Goal: Task Accomplishment & Management: Complete application form

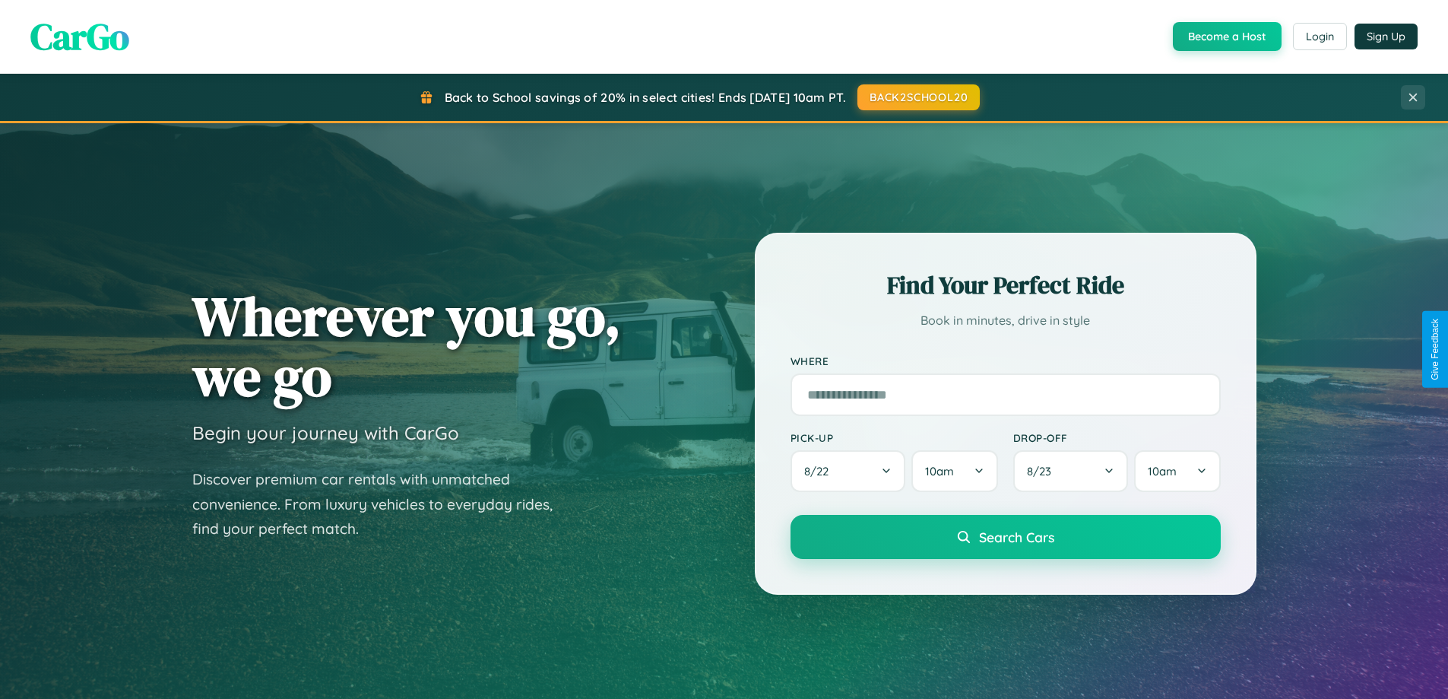
scroll to position [655, 0]
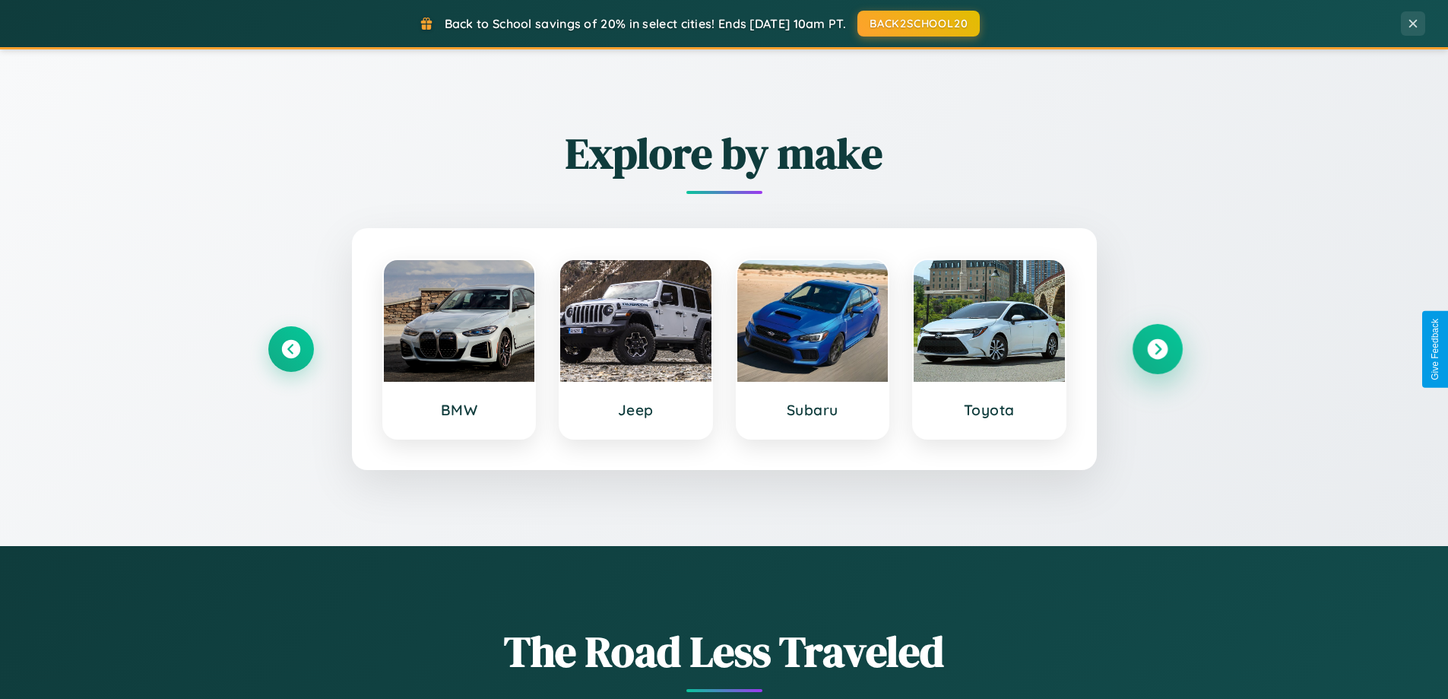
click at [1157, 349] on icon at bounding box center [1157, 349] width 21 height 21
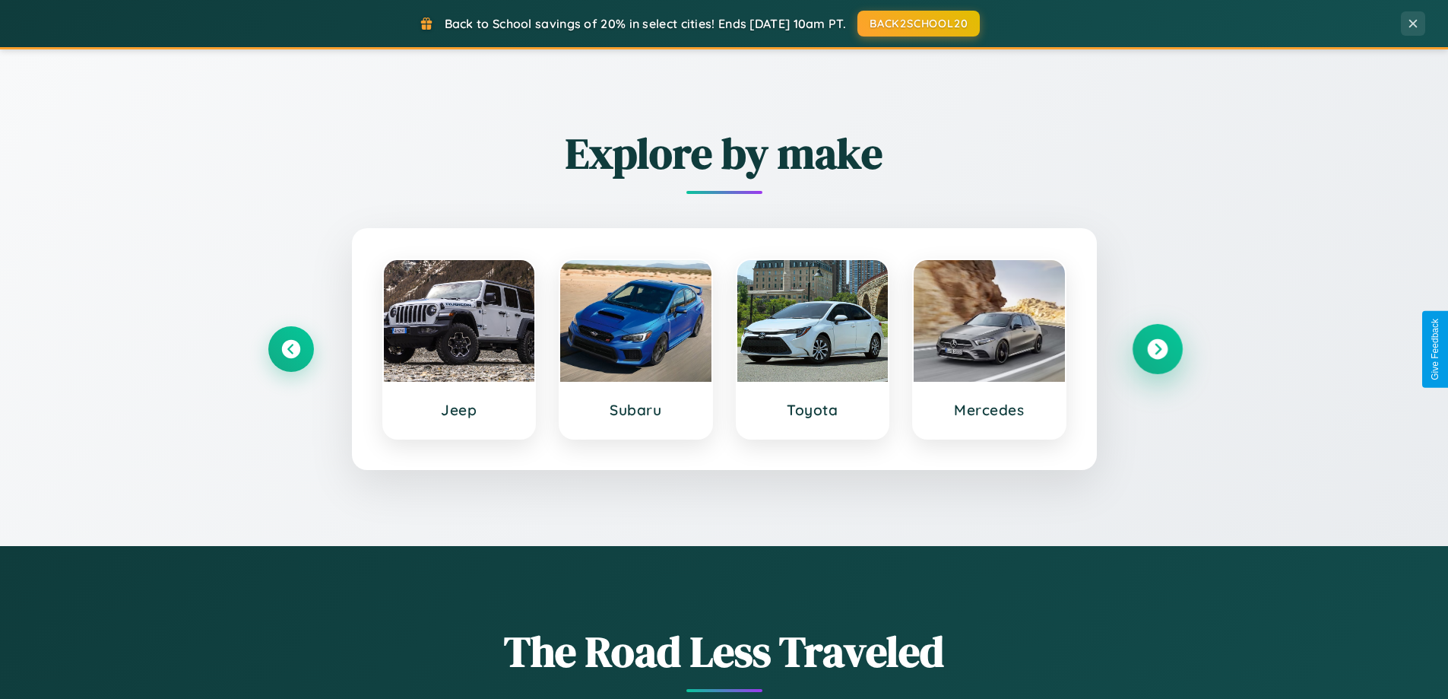
click at [1157, 349] on icon at bounding box center [1157, 349] width 21 height 21
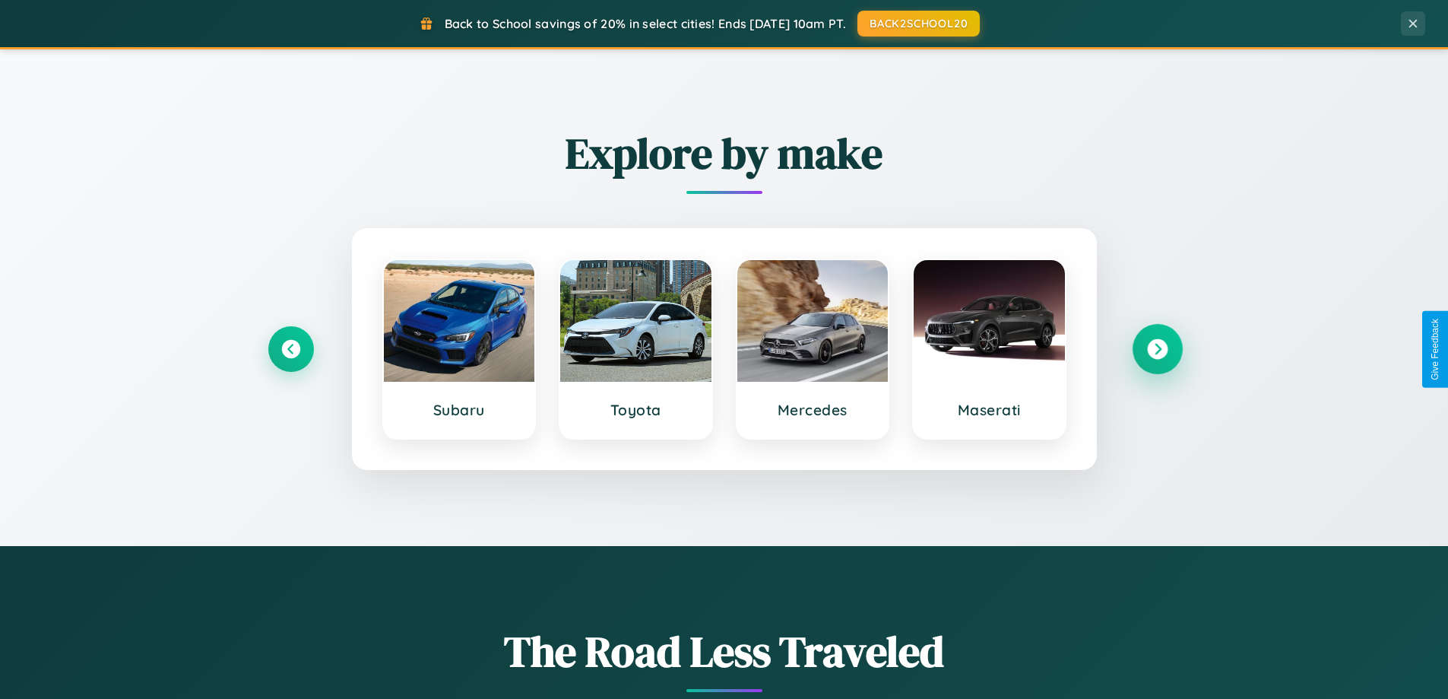
click at [1157, 349] on icon at bounding box center [1157, 349] width 21 height 21
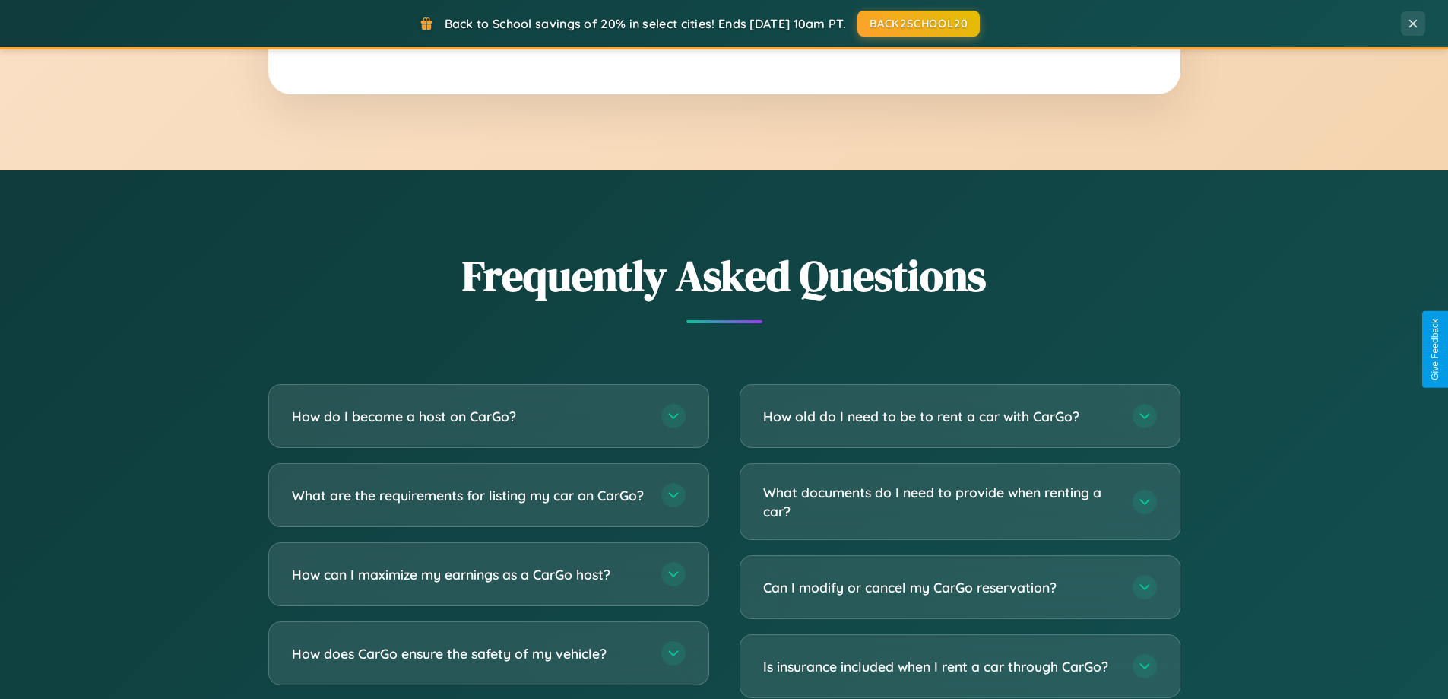
scroll to position [2926, 0]
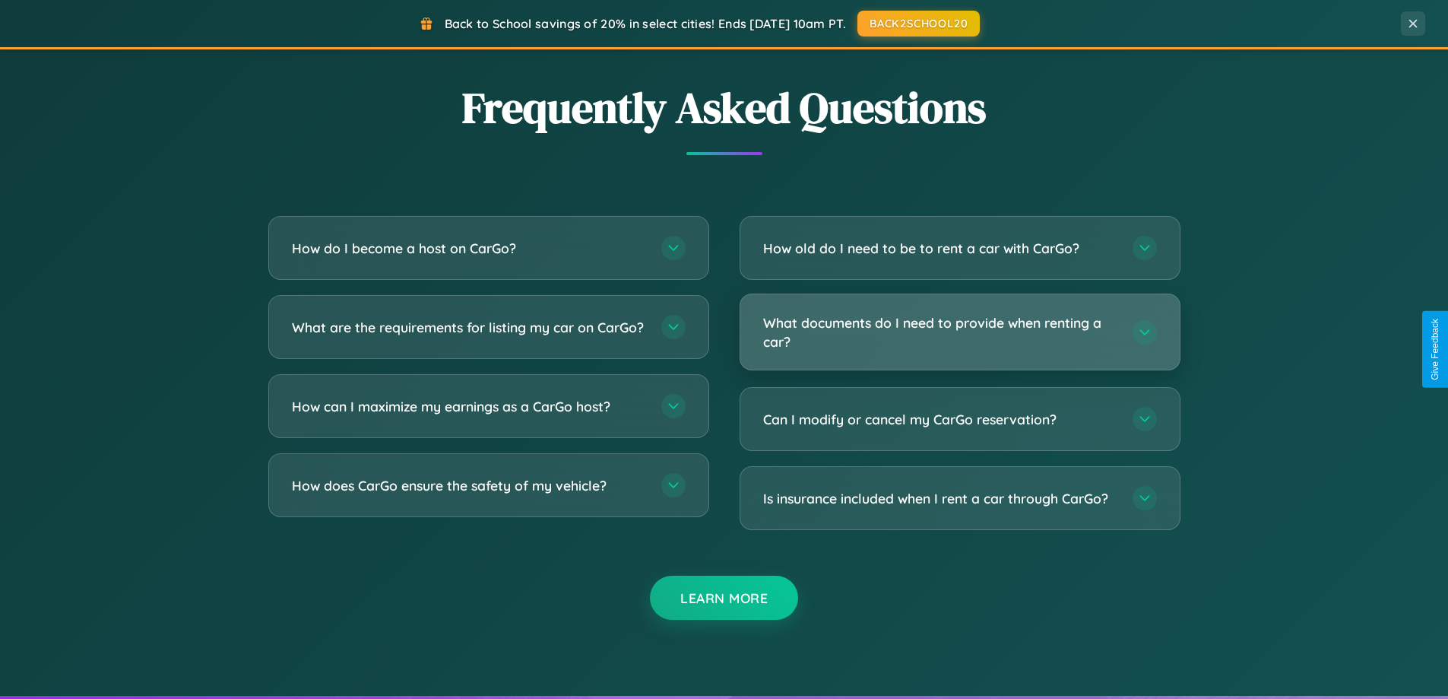
click at [960, 332] on h3 "What documents do I need to provide when renting a car?" at bounding box center [940, 331] width 354 height 37
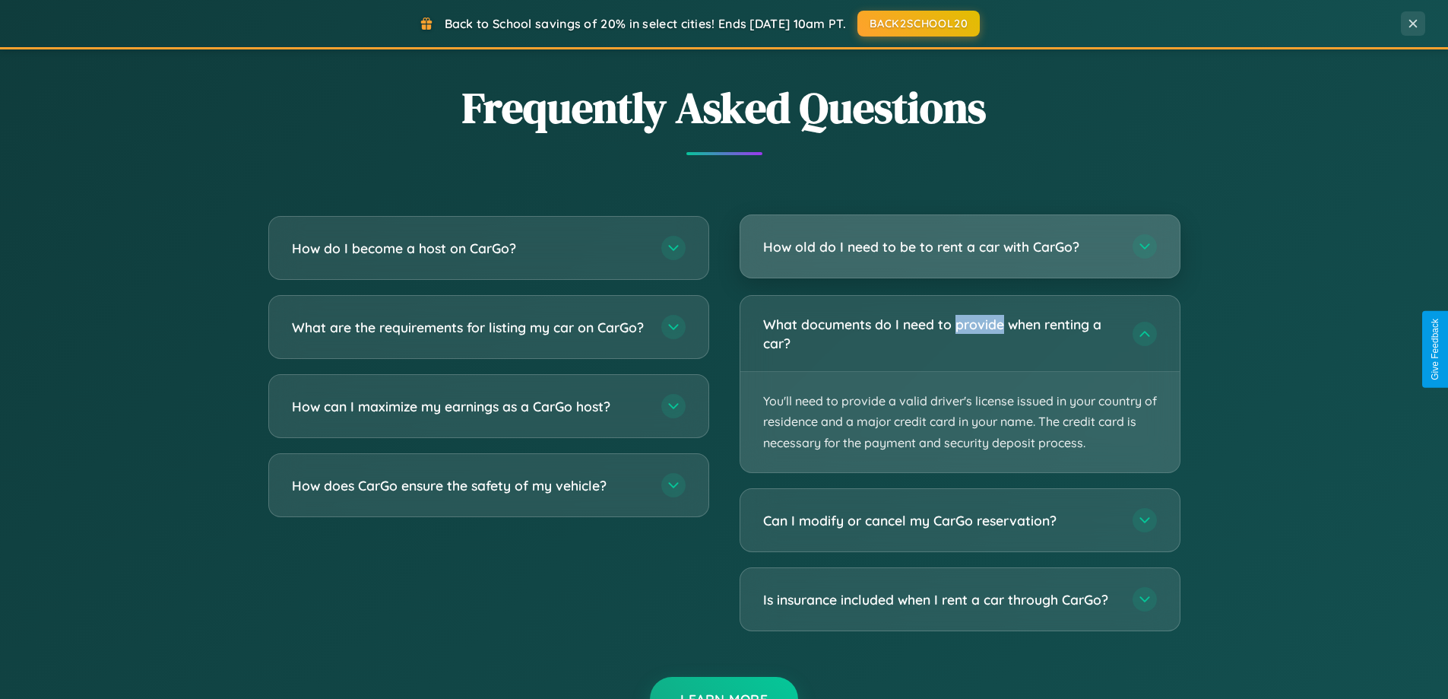
click at [960, 246] on h3 "How old do I need to be to rent a car with CarGo?" at bounding box center [940, 246] width 354 height 19
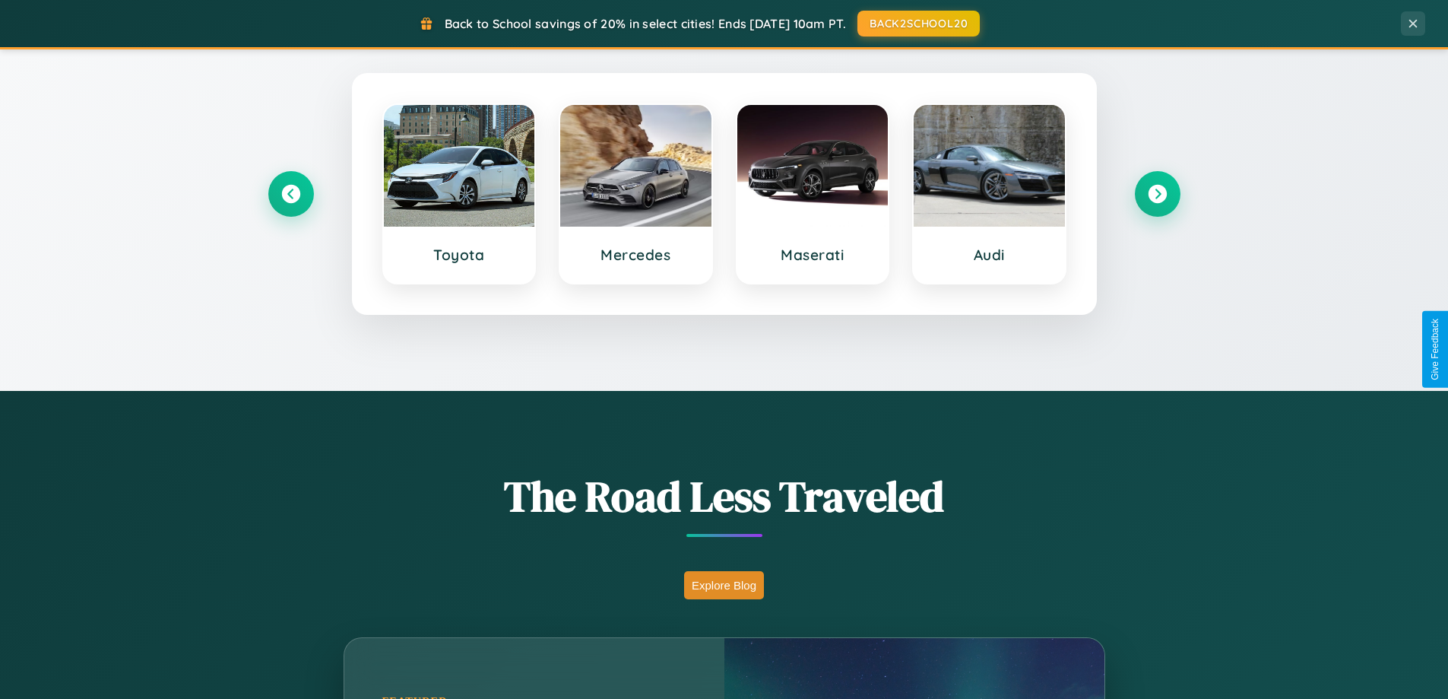
scroll to position [0, 0]
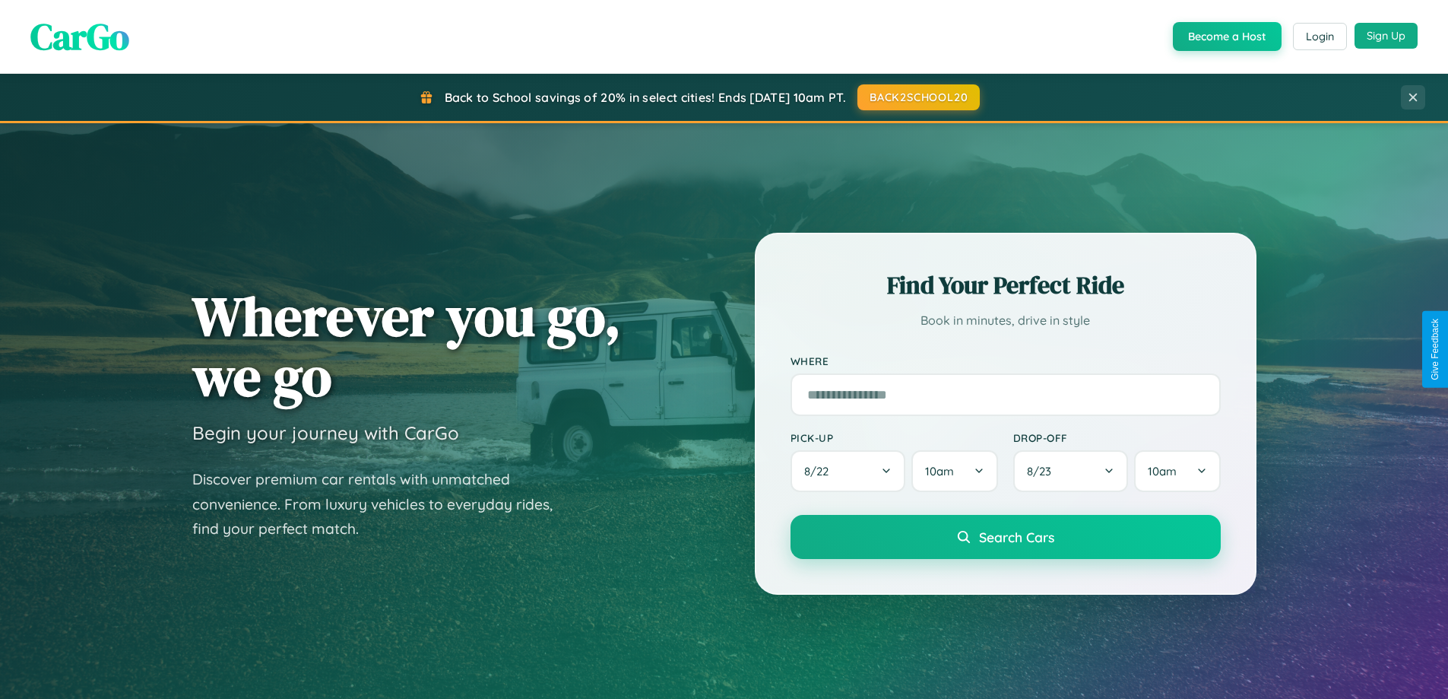
click at [1386, 36] on button "Sign Up" at bounding box center [1386, 36] width 63 height 26
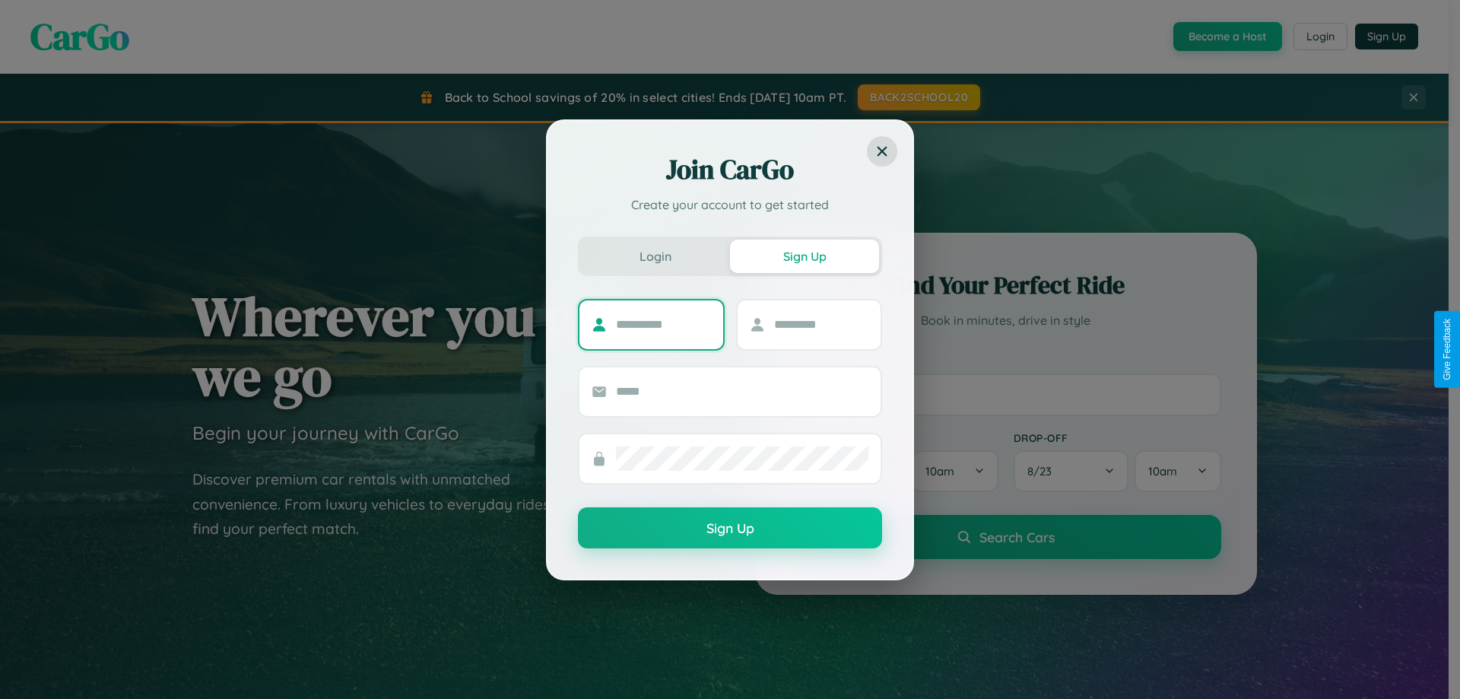
click at [663, 324] on input "text" at bounding box center [663, 325] width 95 height 24
type input "*******"
click at [820, 324] on input "text" at bounding box center [821, 325] width 95 height 24
type input "*****"
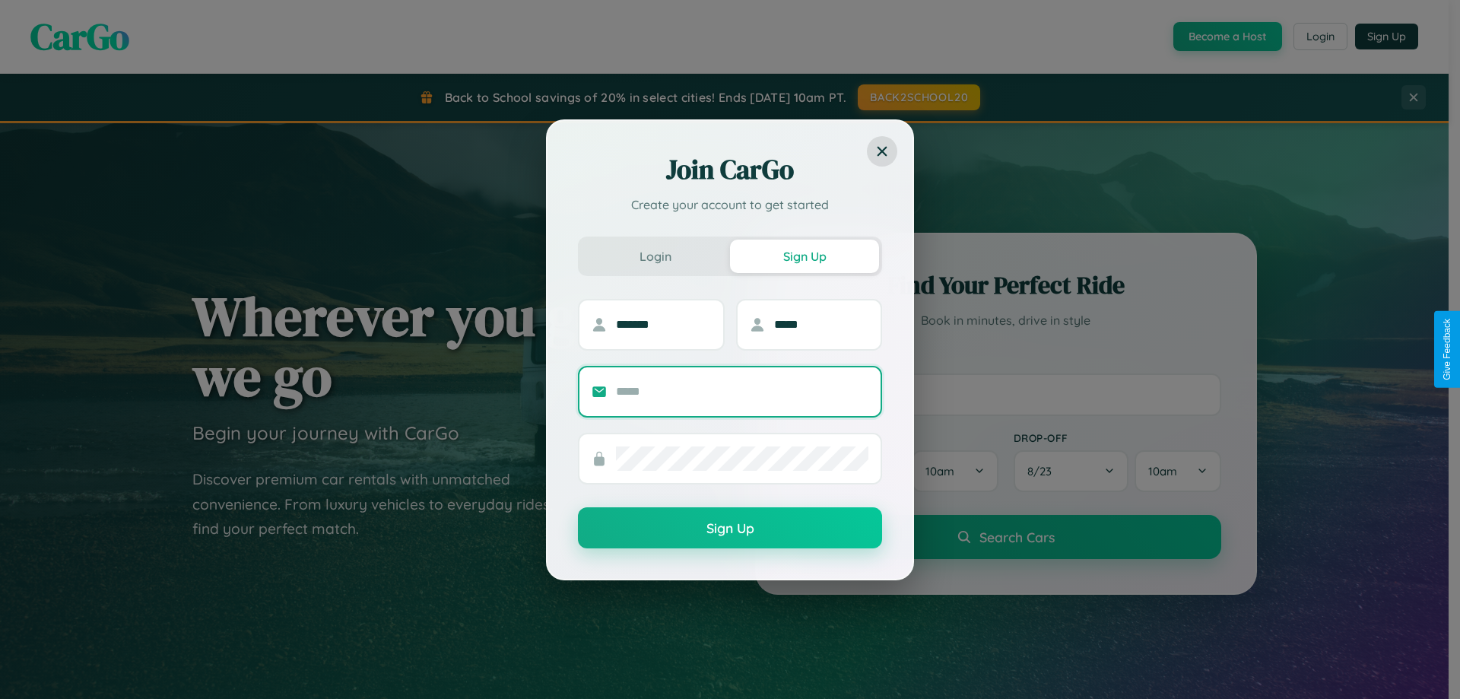
click at [742, 391] on input "text" at bounding box center [742, 391] width 252 height 24
type input "**********"
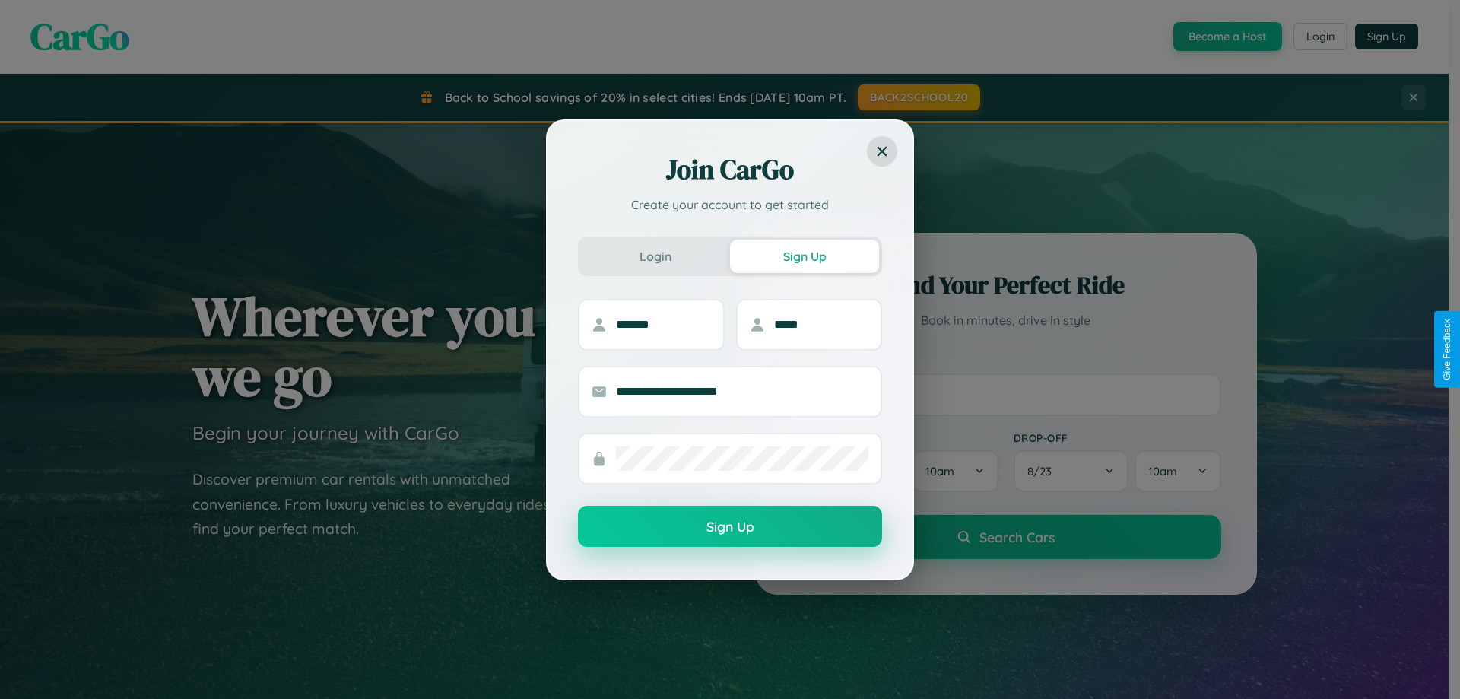
click at [730, 527] on button "Sign Up" at bounding box center [730, 526] width 304 height 41
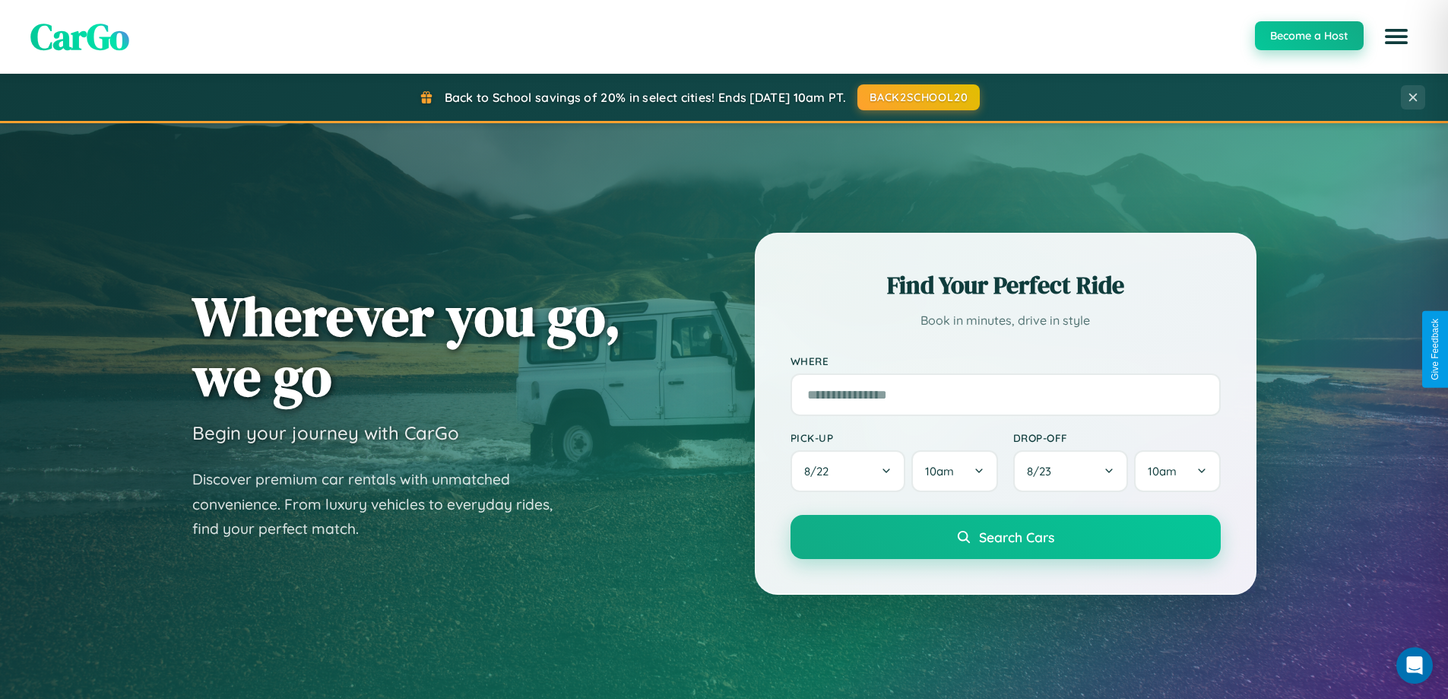
click at [1309, 36] on button "Become a Host" at bounding box center [1309, 35] width 109 height 29
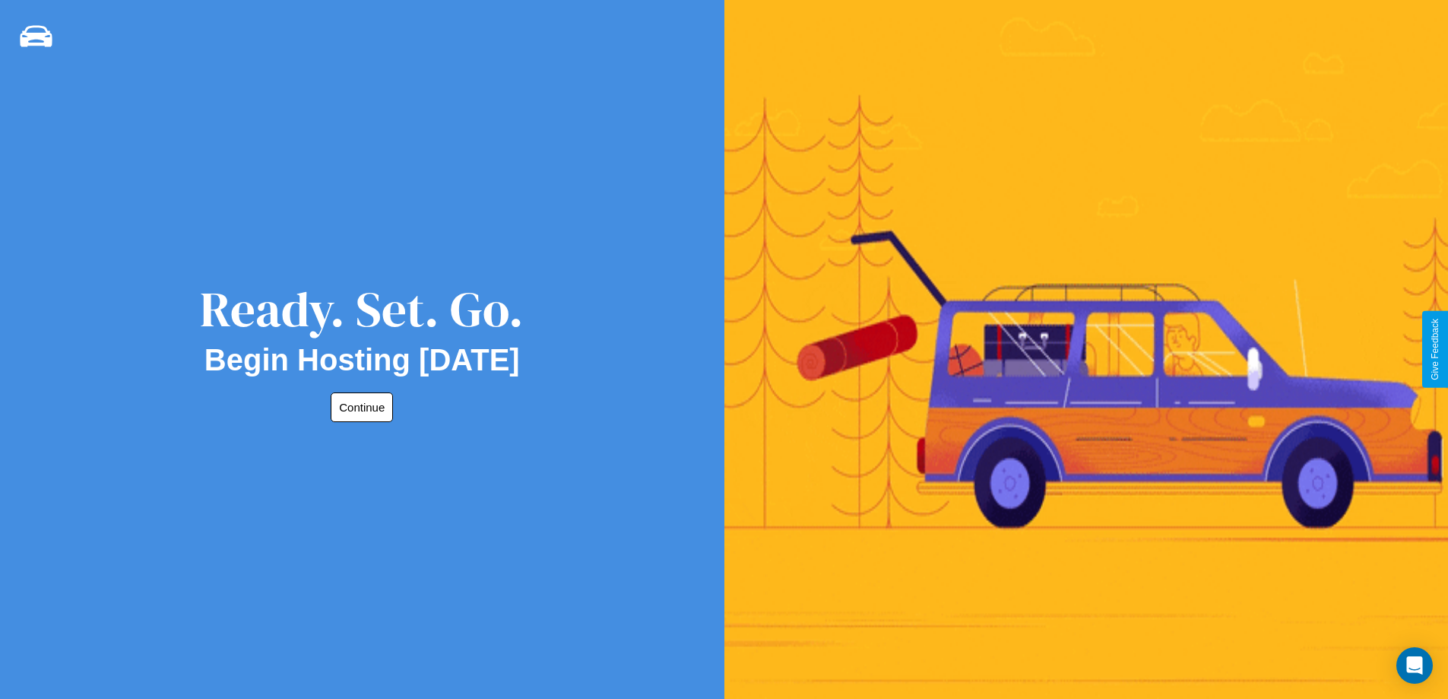
click at [359, 407] on button "Continue" at bounding box center [362, 407] width 62 height 30
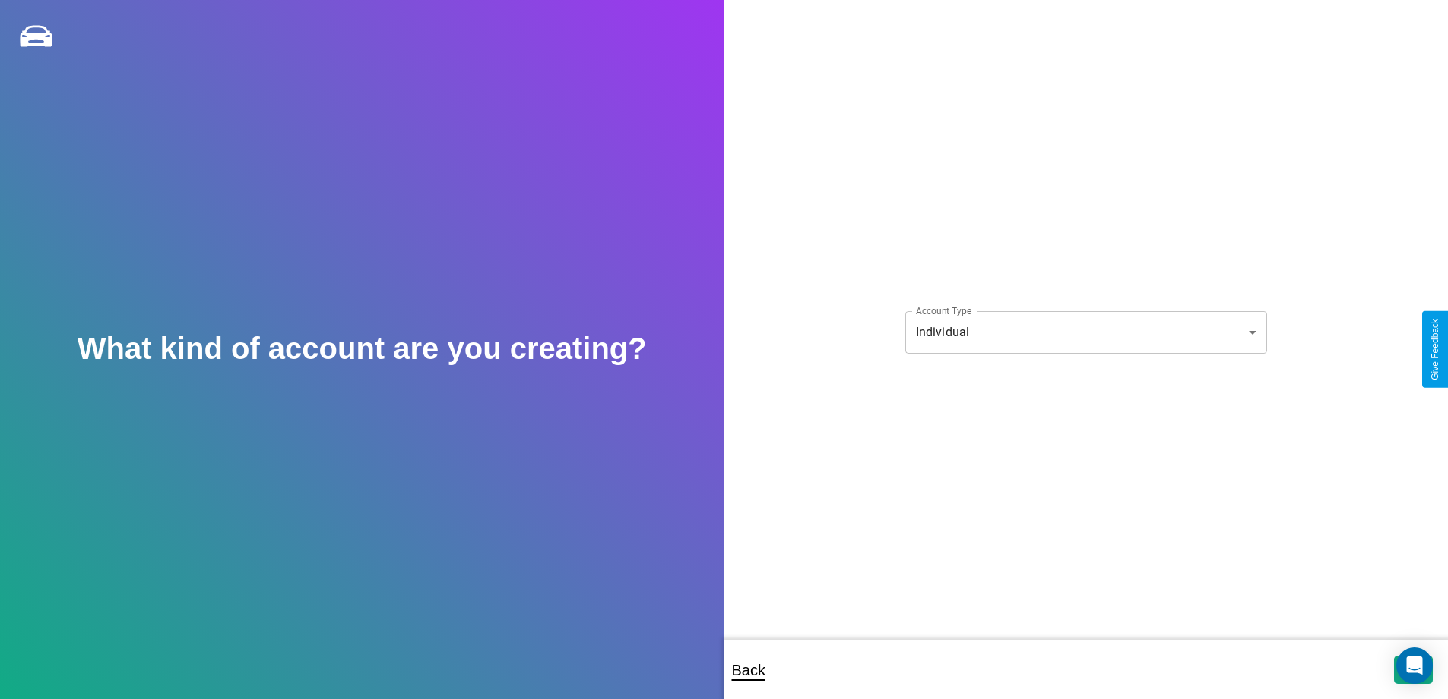
click at [1086, 332] on body "**********" at bounding box center [724, 359] width 1448 height 719
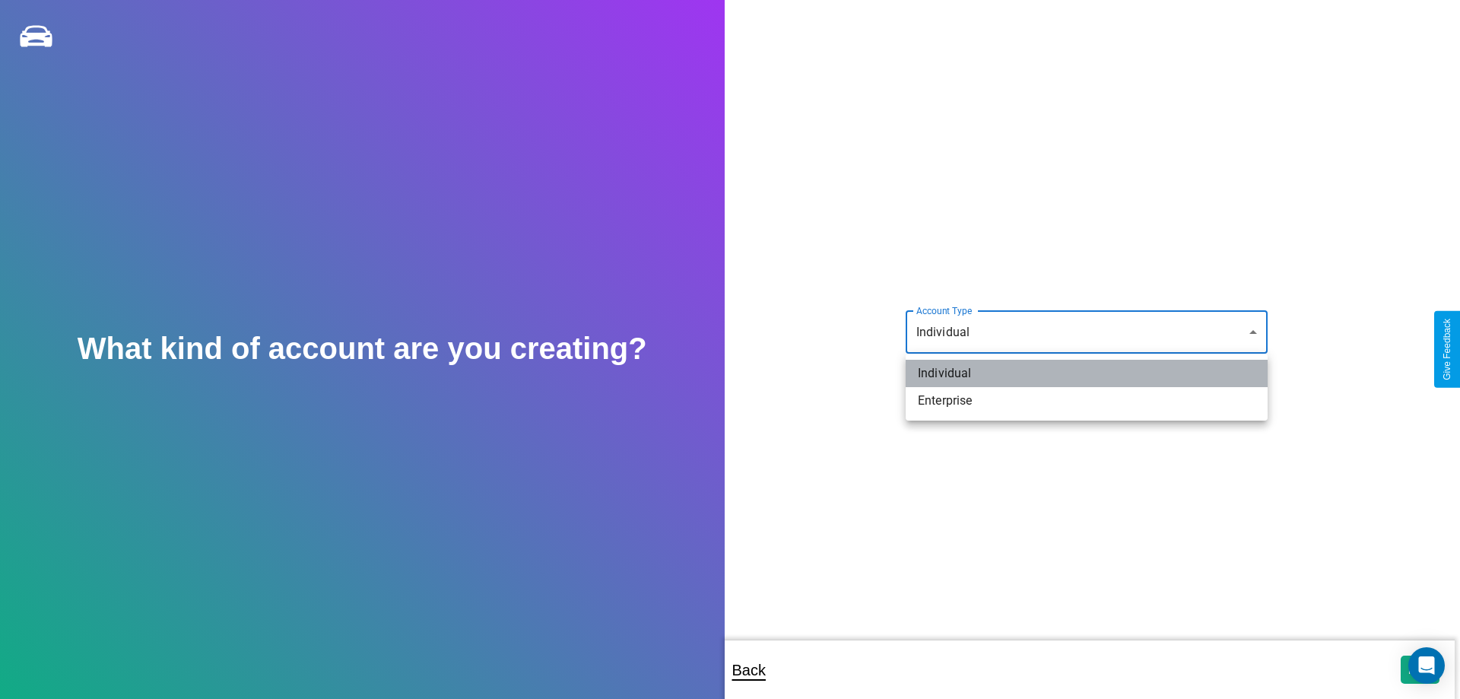
click at [1087, 373] on li "Individual" at bounding box center [1087, 373] width 362 height 27
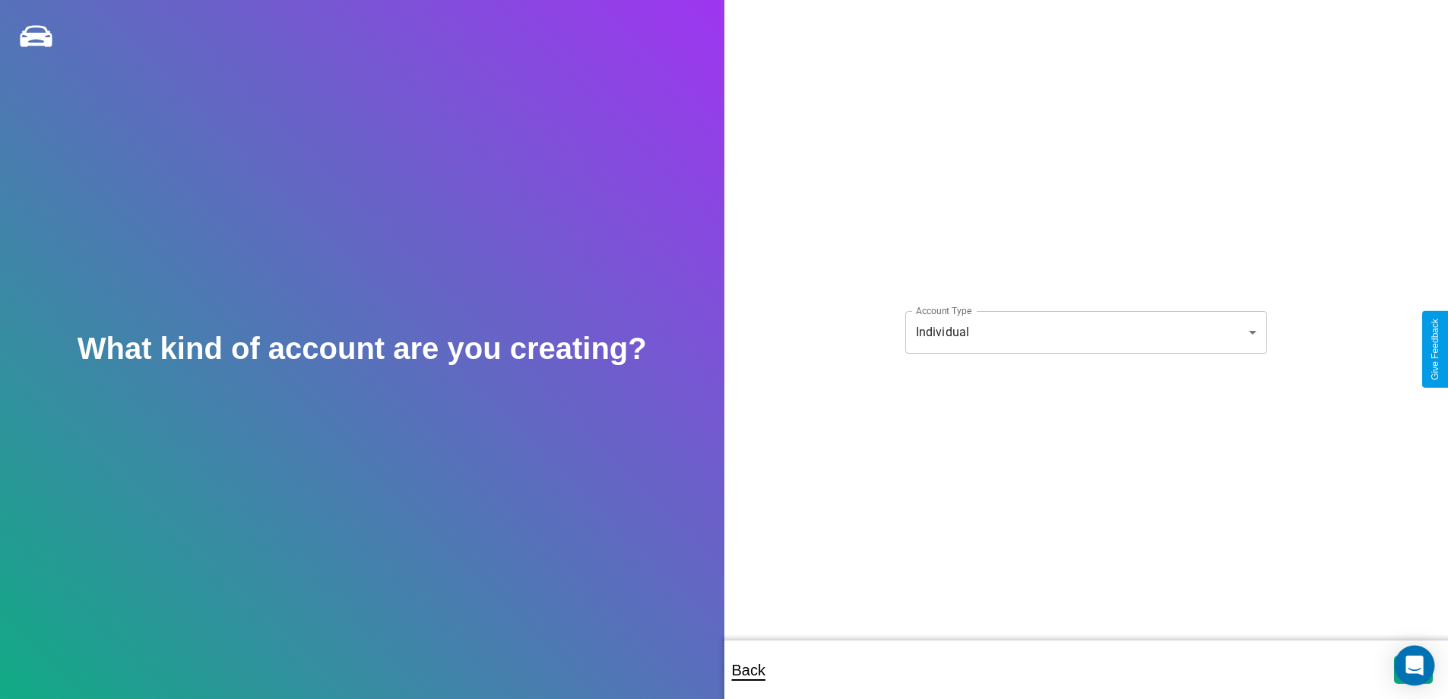
click at [1413, 669] on icon "Open Intercom Messenger" at bounding box center [1414, 665] width 17 height 20
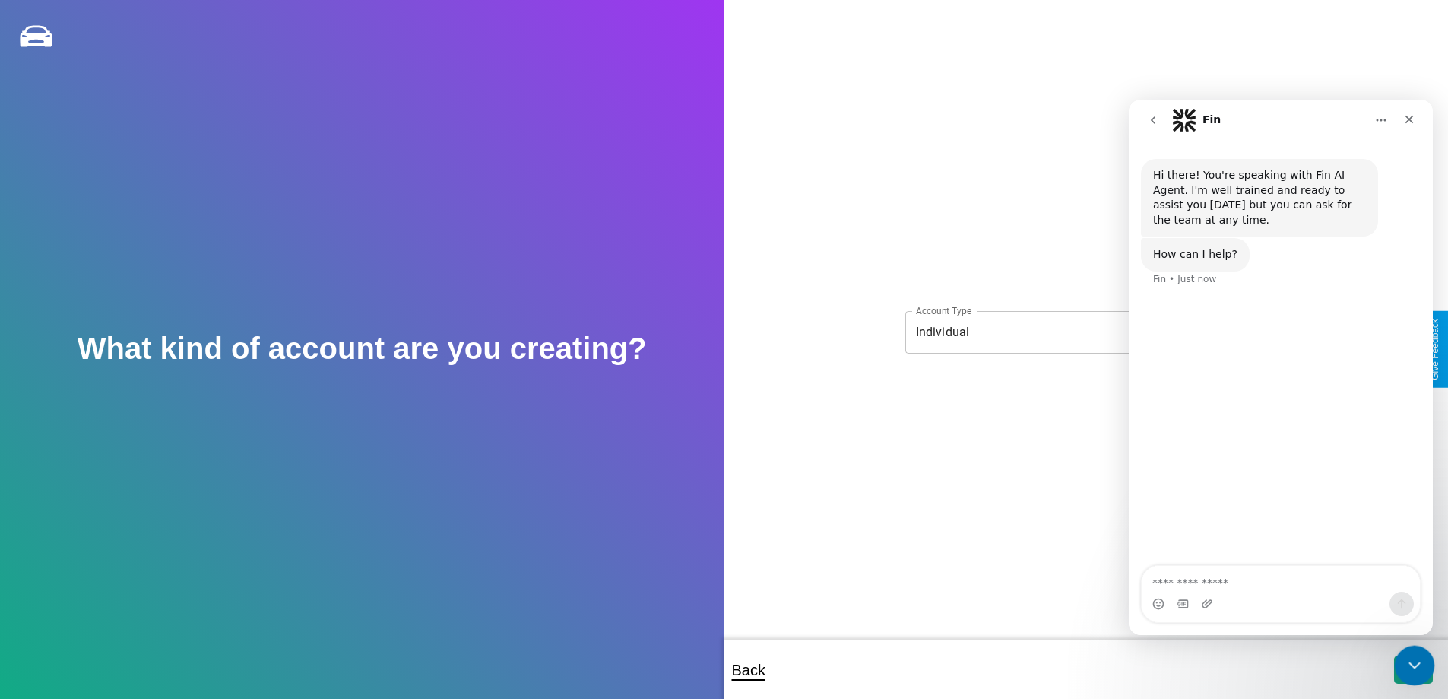
click at [1411, 666] on icon "Close Intercom Messenger" at bounding box center [1413, 663] width 18 height 18
